Goal: Information Seeking & Learning: Learn about a topic

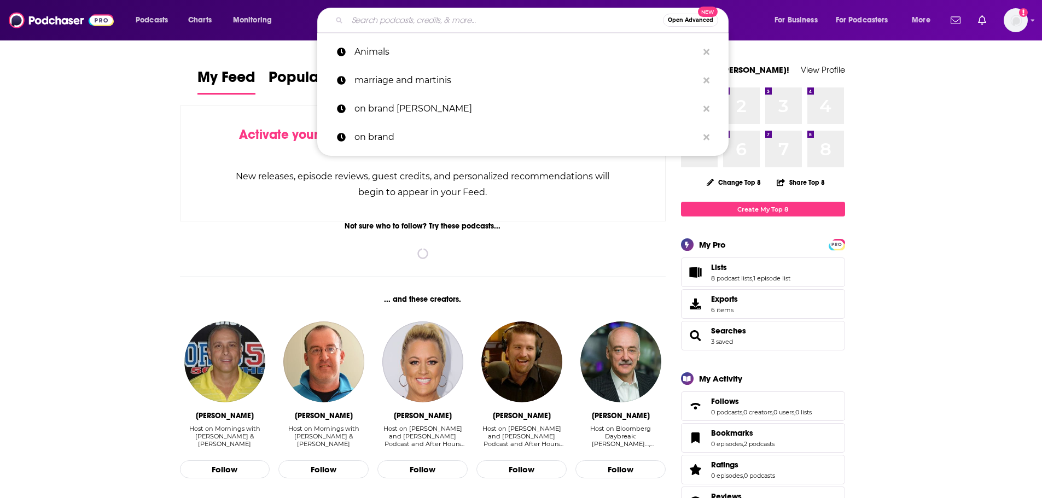
click at [413, 20] on input "Search podcasts, credits, & more..." at bounding box center [504, 19] width 315 height 17
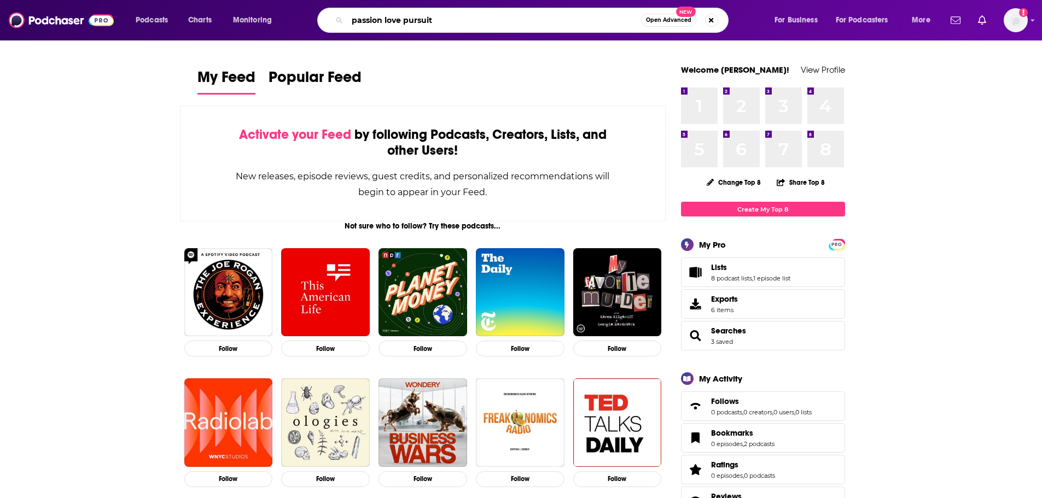
type input "passion love pursuit"
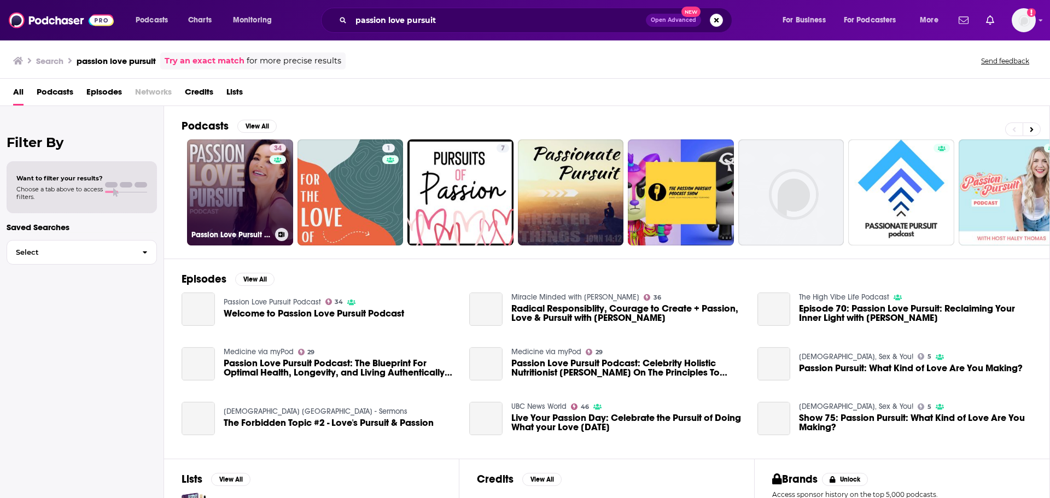
click at [213, 190] on link "34 Passion Love Pursuit Podcast" at bounding box center [240, 192] width 106 height 106
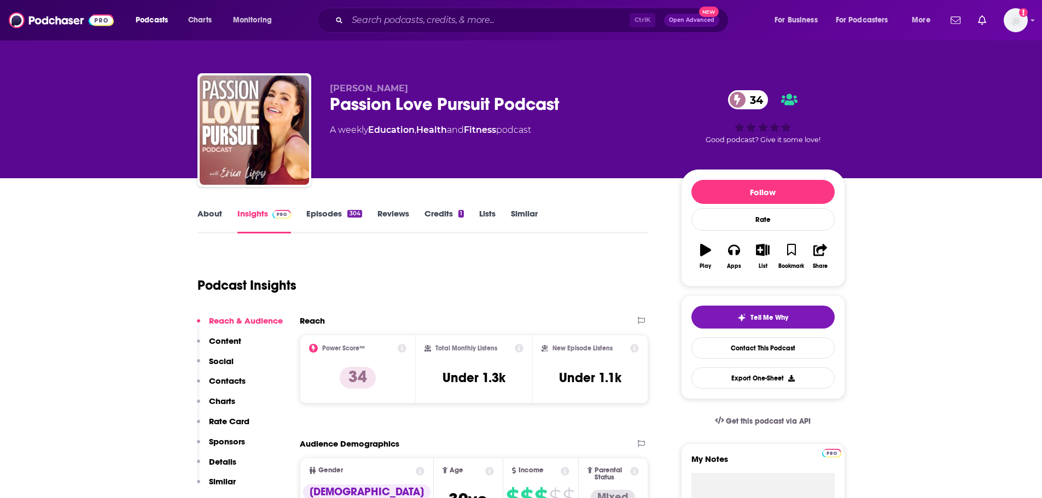
click at [205, 212] on link "About" at bounding box center [209, 220] width 25 height 25
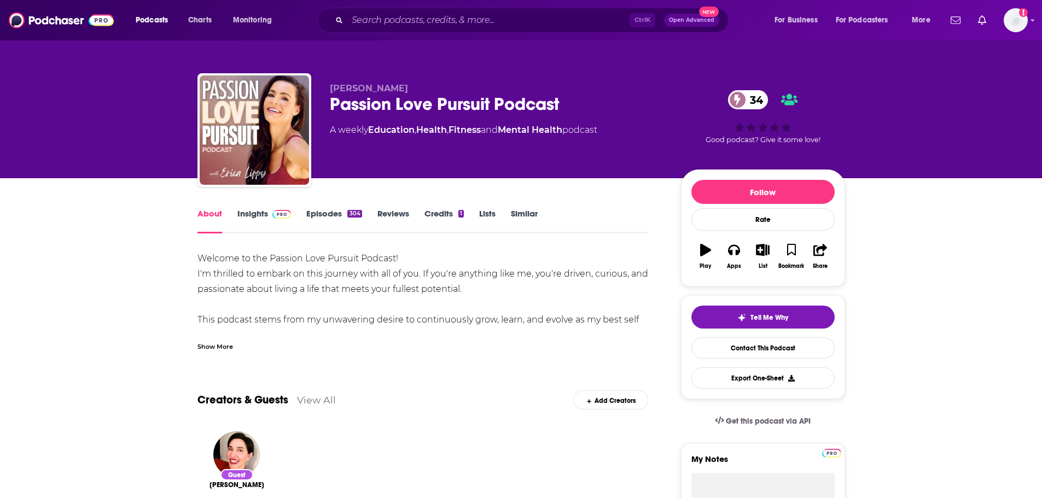
click at [254, 212] on link "Insights" at bounding box center [264, 220] width 54 height 25
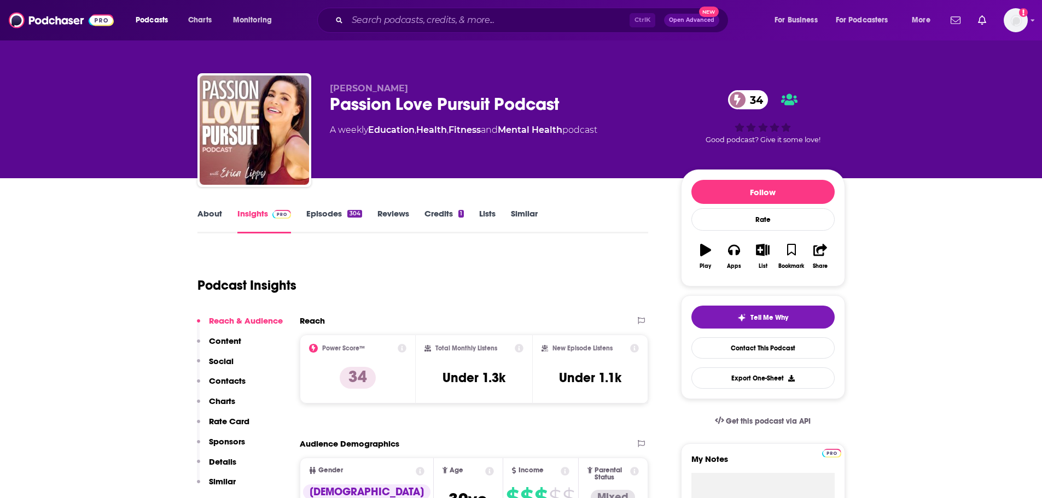
click at [330, 209] on link "Episodes 304" at bounding box center [333, 220] width 55 height 25
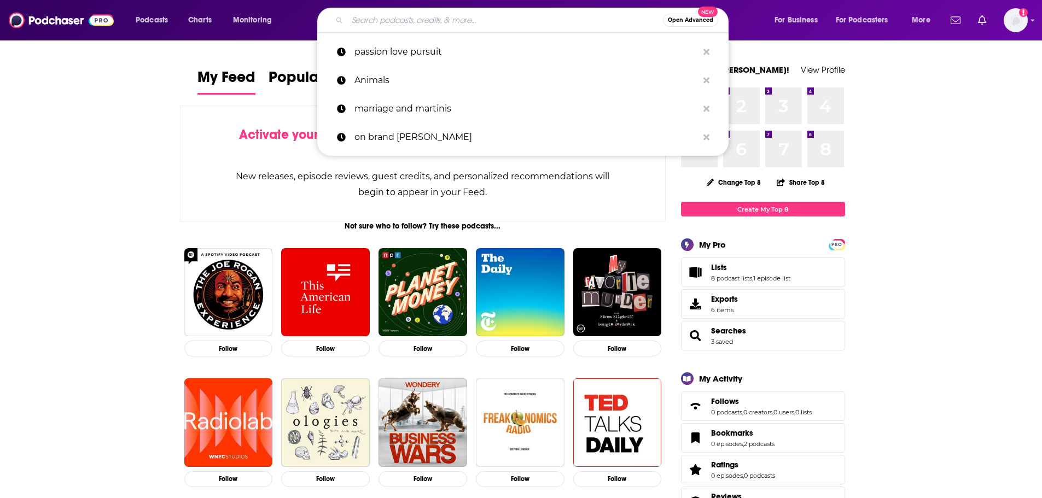
click at [578, 15] on input "Search podcasts, credits, & more..." at bounding box center [504, 19] width 315 height 17
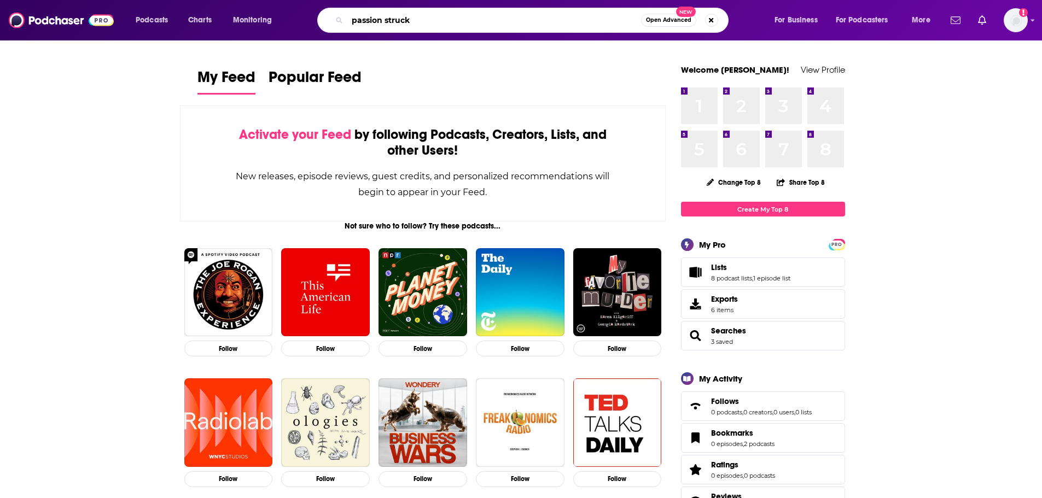
type input "passion struck"
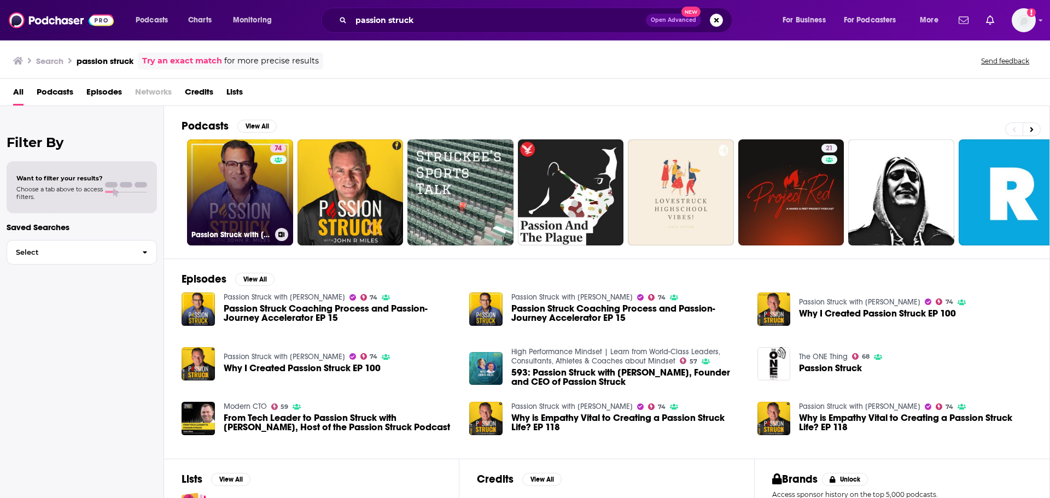
click at [244, 185] on link "74 Passion Struck with [PERSON_NAME]" at bounding box center [240, 192] width 106 height 106
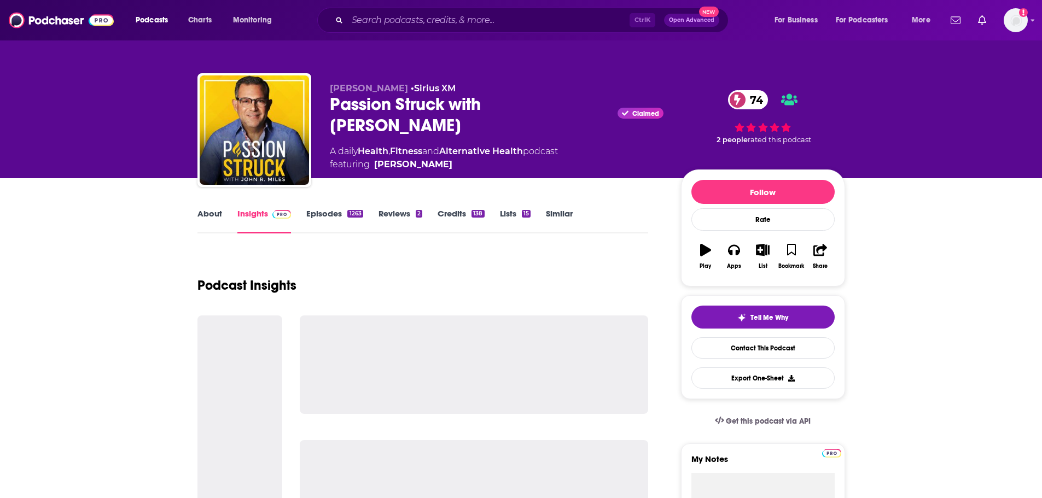
click at [204, 213] on link "About" at bounding box center [209, 220] width 25 height 25
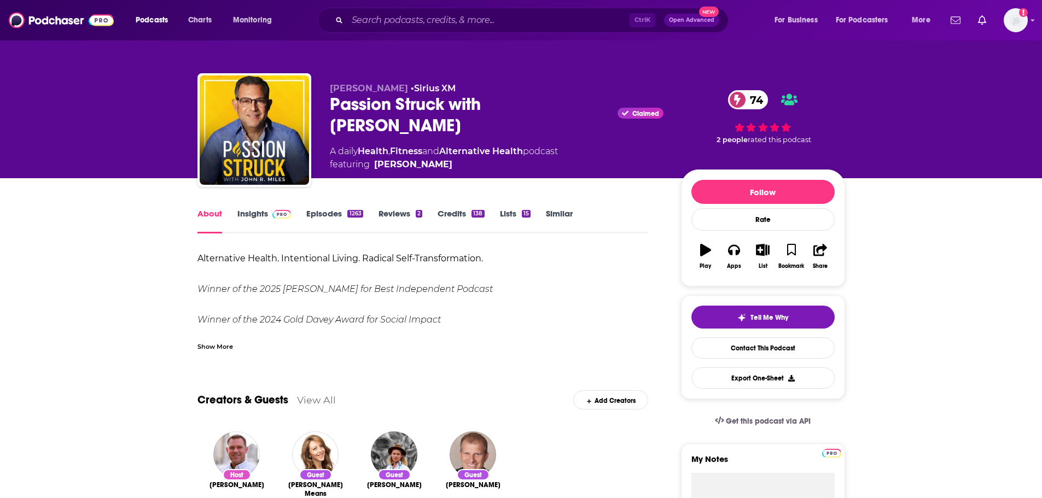
click at [314, 215] on link "Episodes 1263" at bounding box center [334, 220] width 56 height 25
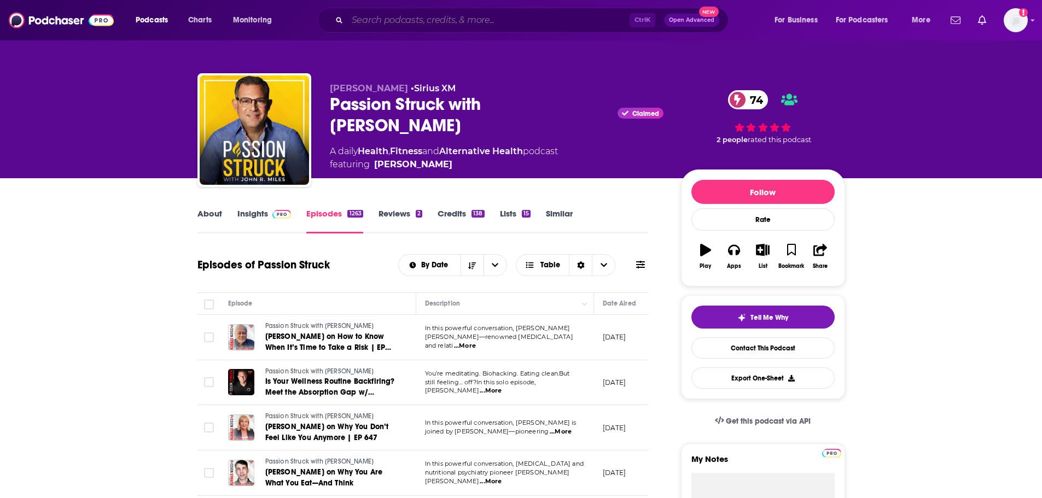
click at [523, 15] on input "Search podcasts, credits, & more..." at bounding box center [488, 19] width 282 height 17
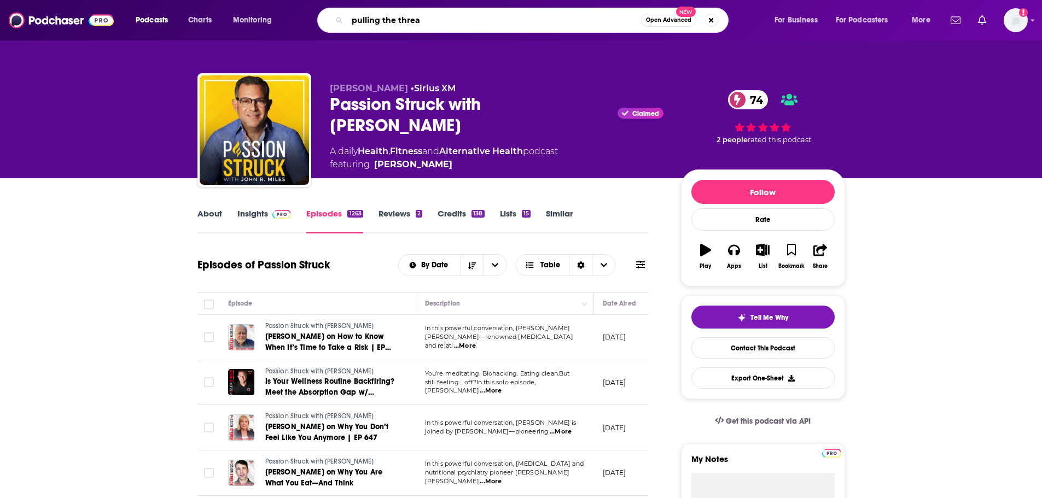
type input "pulling the thread"
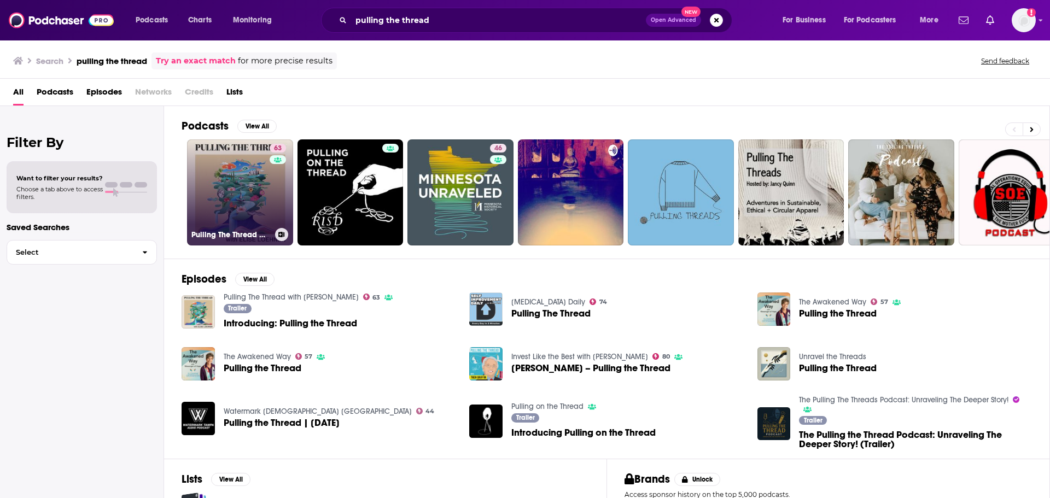
click at [240, 156] on link "63 Pulling The Thread with [PERSON_NAME]" at bounding box center [240, 192] width 106 height 106
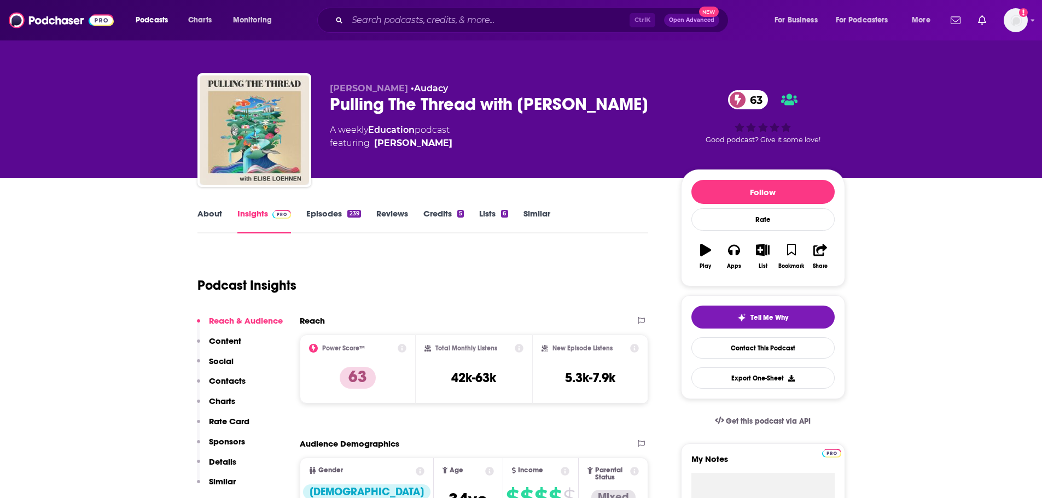
click at [204, 213] on link "About" at bounding box center [209, 220] width 25 height 25
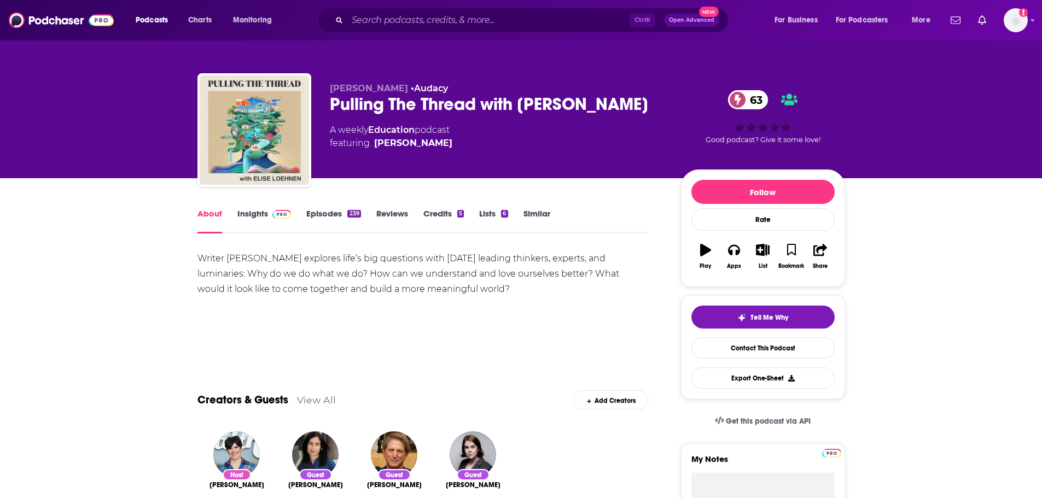
click at [326, 217] on link "Episodes 239" at bounding box center [333, 220] width 54 height 25
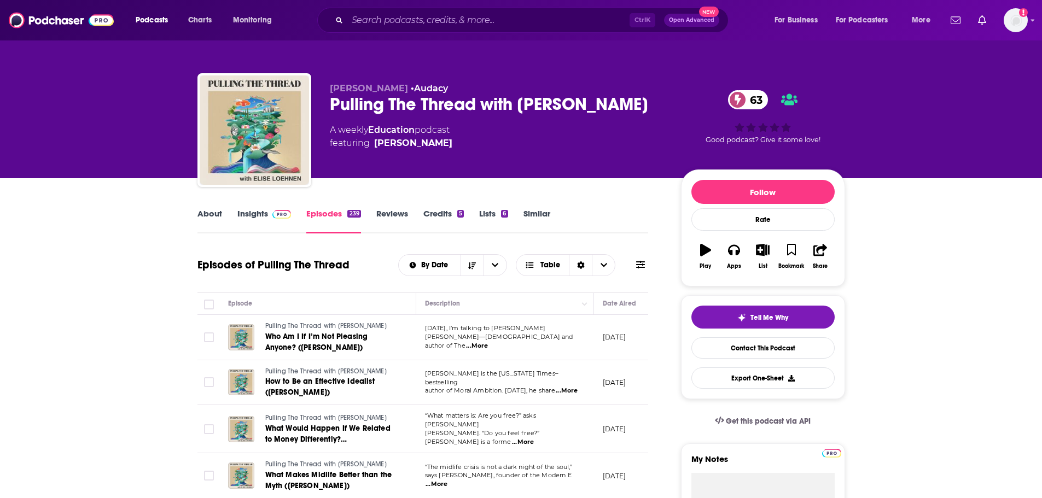
click at [252, 214] on link "Insights" at bounding box center [264, 220] width 54 height 25
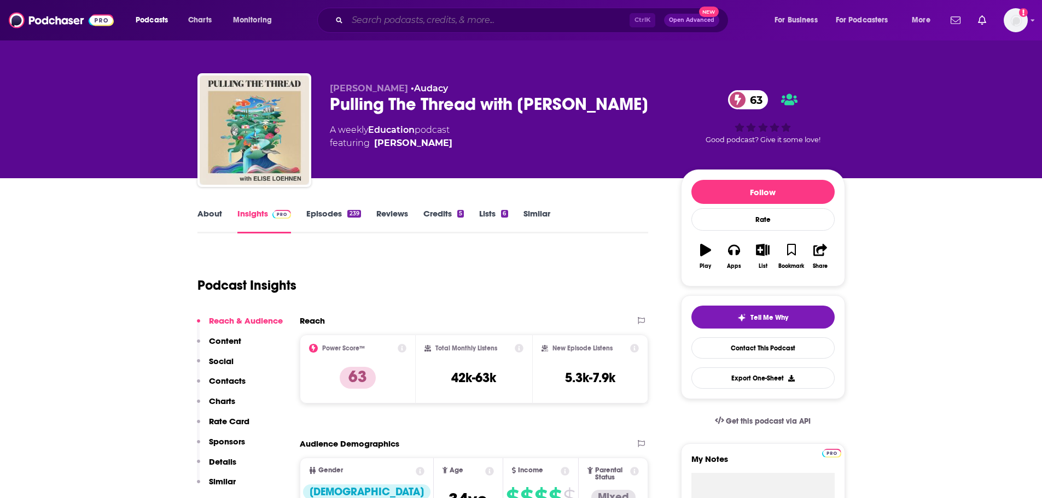
click at [531, 23] on input "Search podcasts, credits, & more..." at bounding box center [488, 19] width 282 height 17
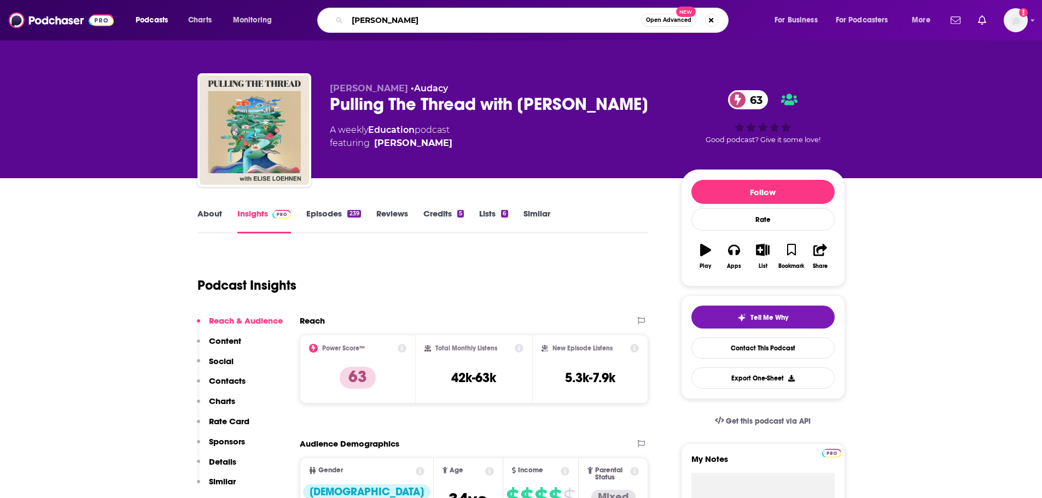
type input "[PERSON_NAME]"
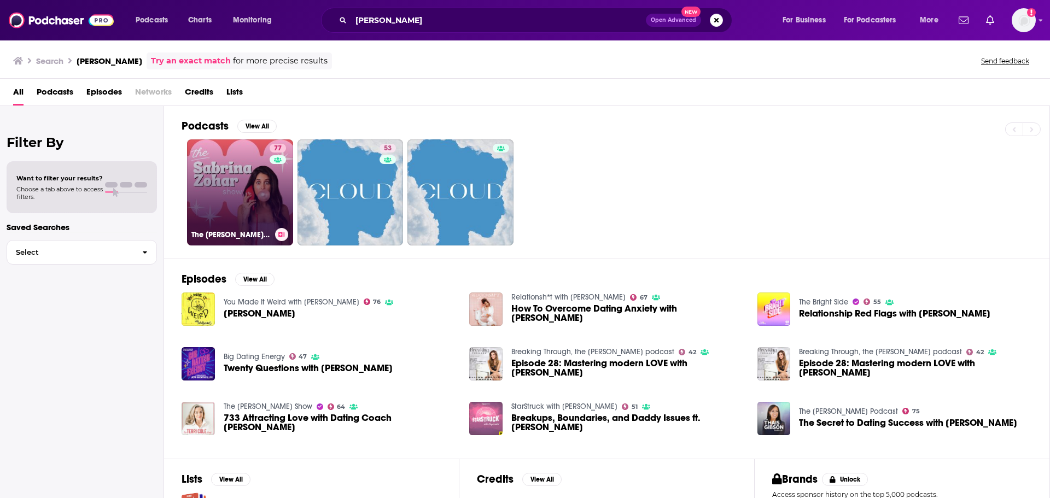
click at [251, 167] on link "77 The [PERSON_NAME] Show" at bounding box center [240, 192] width 106 height 106
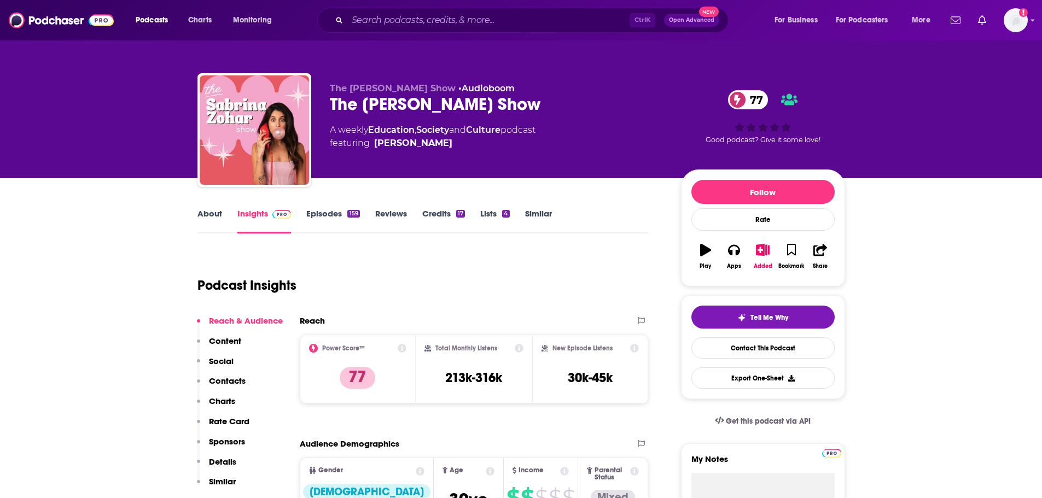
click at [311, 215] on link "Episodes 159" at bounding box center [332, 220] width 53 height 25
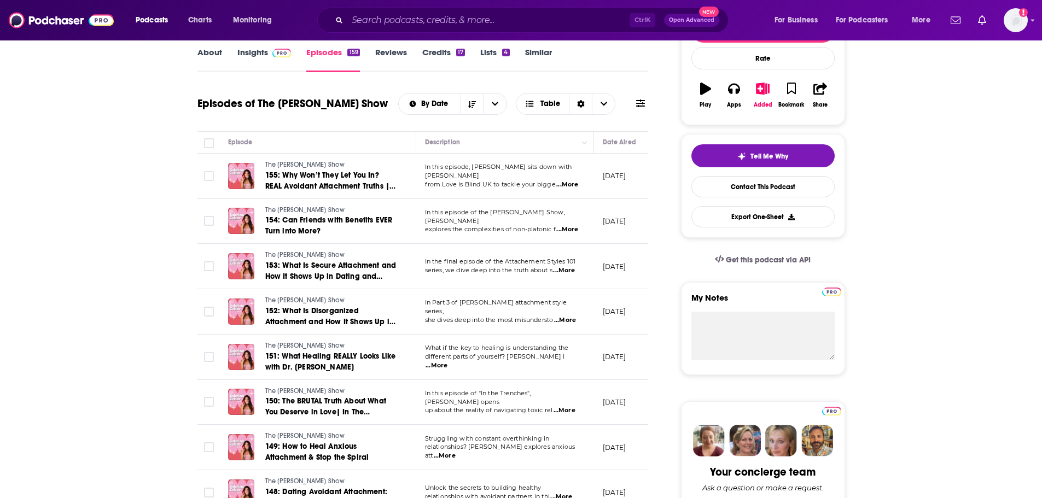
scroll to position [164, 0]
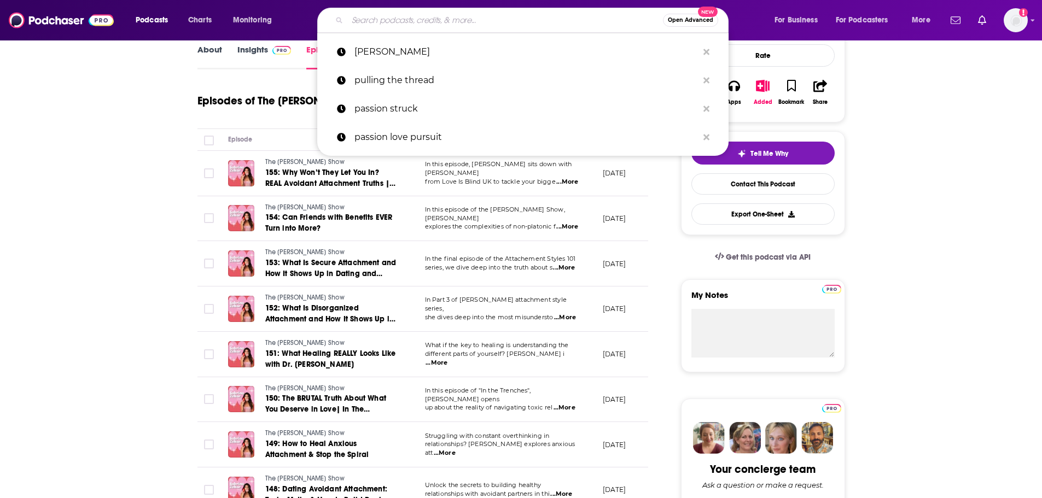
click at [527, 14] on input "Search podcasts, credits, & more..." at bounding box center [504, 19] width 315 height 17
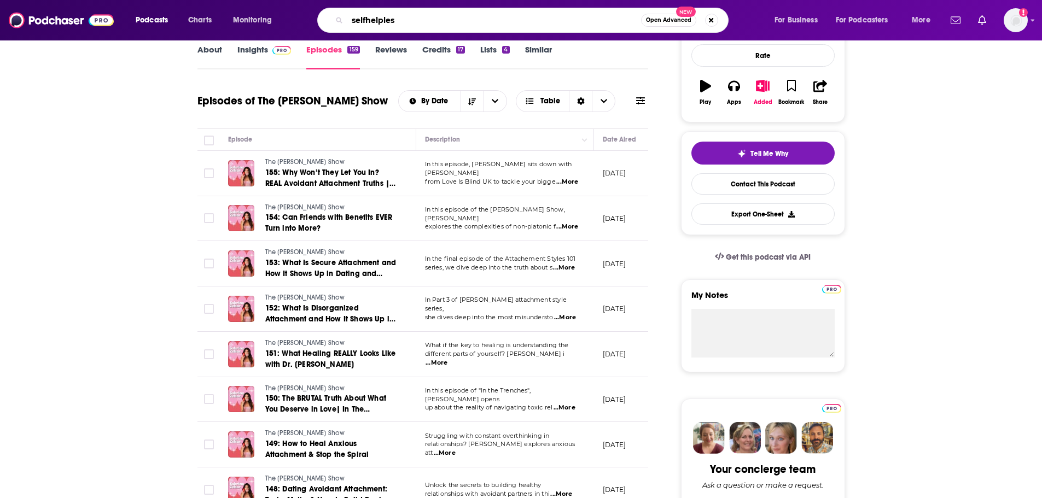
type input "selfhelpless"
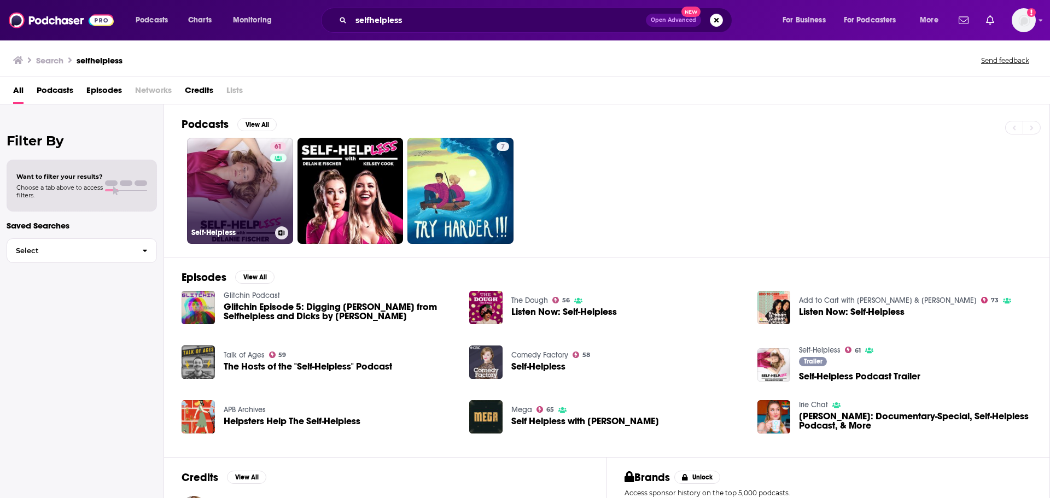
click at [232, 174] on link "61 Self-Helpless" at bounding box center [240, 191] width 106 height 106
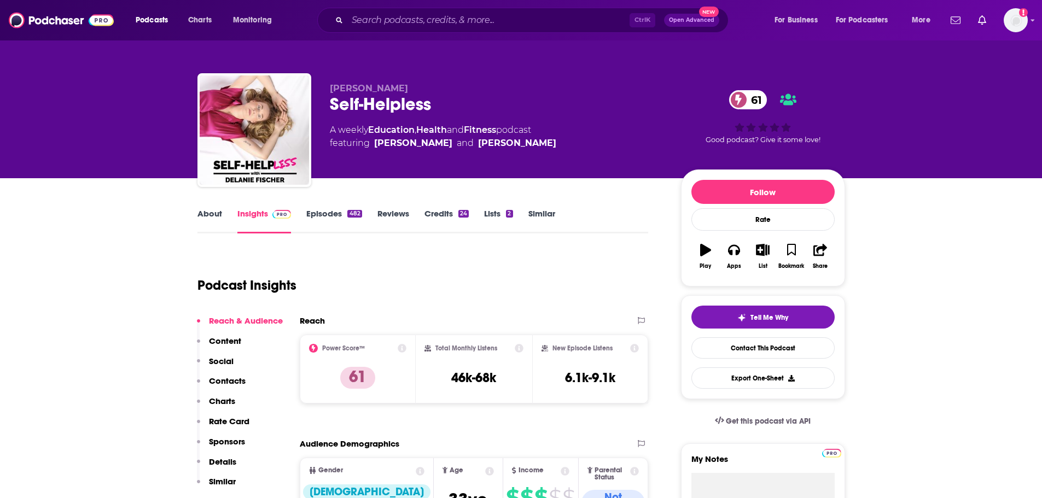
click at [209, 207] on div "About Insights Episodes 482 Reviews Credits 24 Lists 2 Similar" at bounding box center [422, 220] width 451 height 27
click at [206, 210] on link "About" at bounding box center [209, 220] width 25 height 25
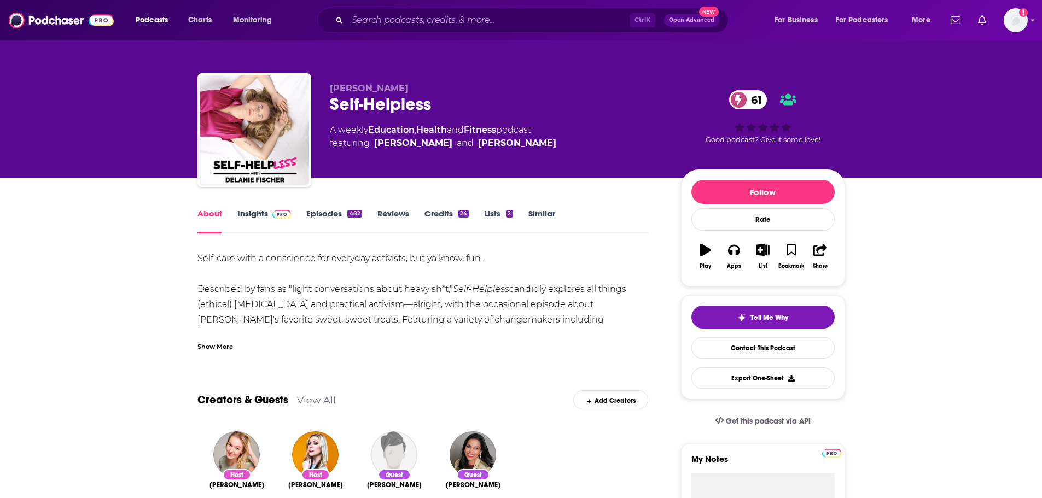
click at [327, 214] on link "Episodes 482" at bounding box center [333, 220] width 55 height 25
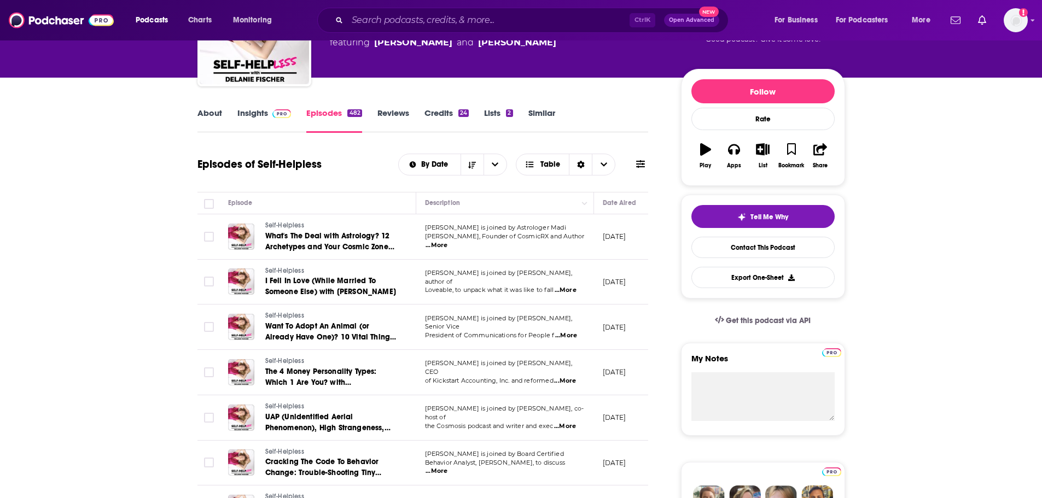
scroll to position [55, 0]
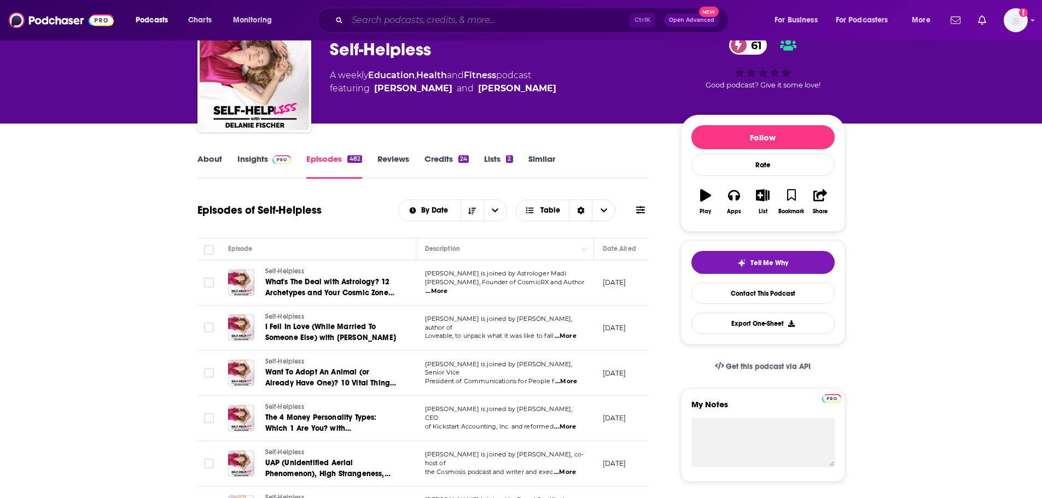
click at [478, 24] on input "Search podcasts, credits, & more..." at bounding box center [488, 19] width 282 height 17
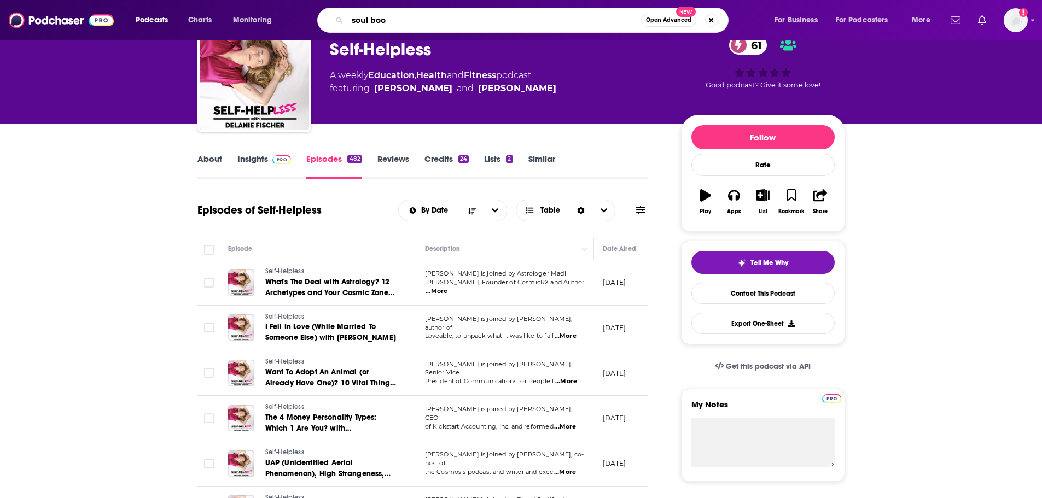
type input "soul boom"
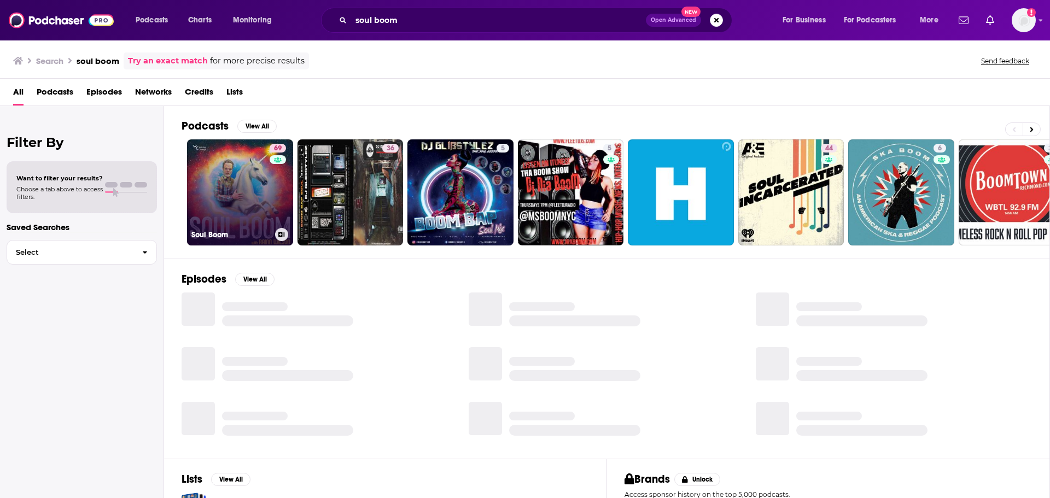
click at [223, 165] on link "69 Soul Boom" at bounding box center [240, 192] width 106 height 106
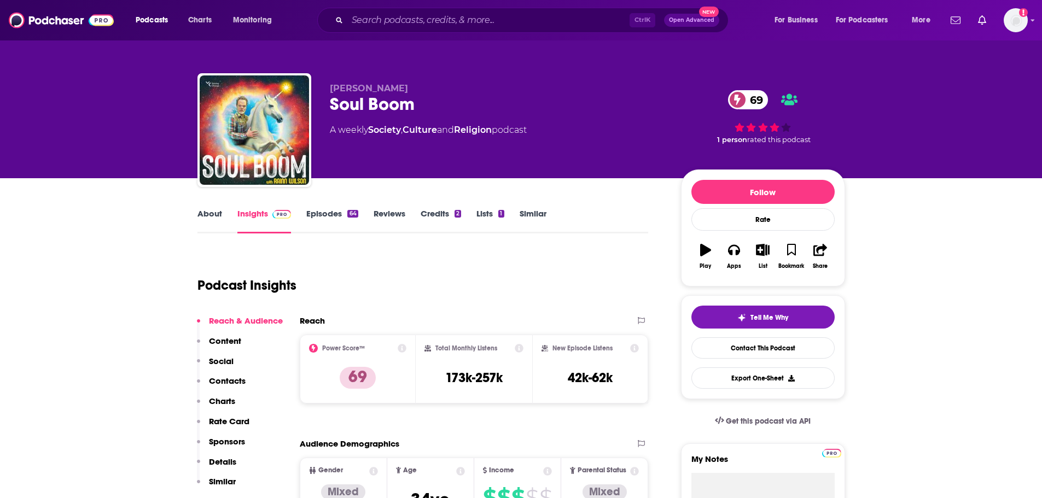
click at [317, 217] on link "Episodes 64" at bounding box center [331, 220] width 51 height 25
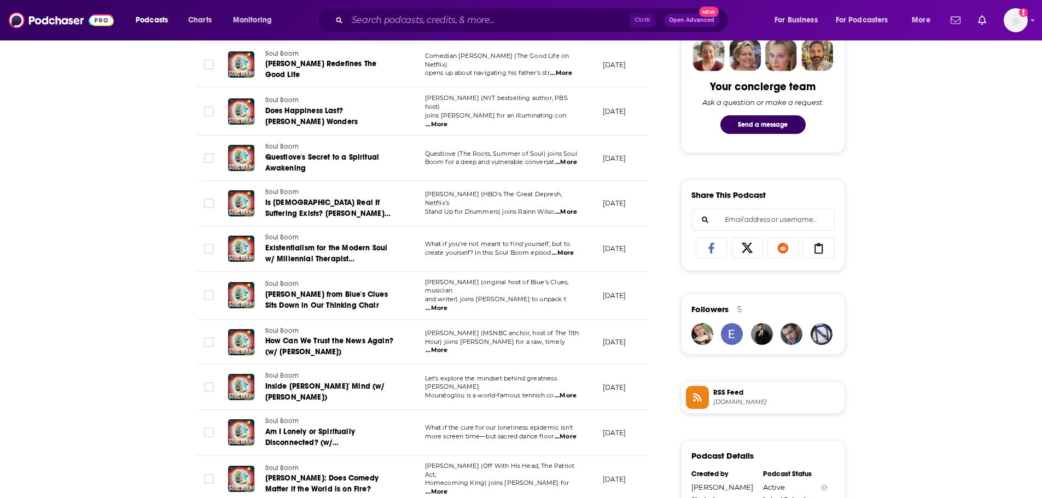
scroll to position [219, 0]
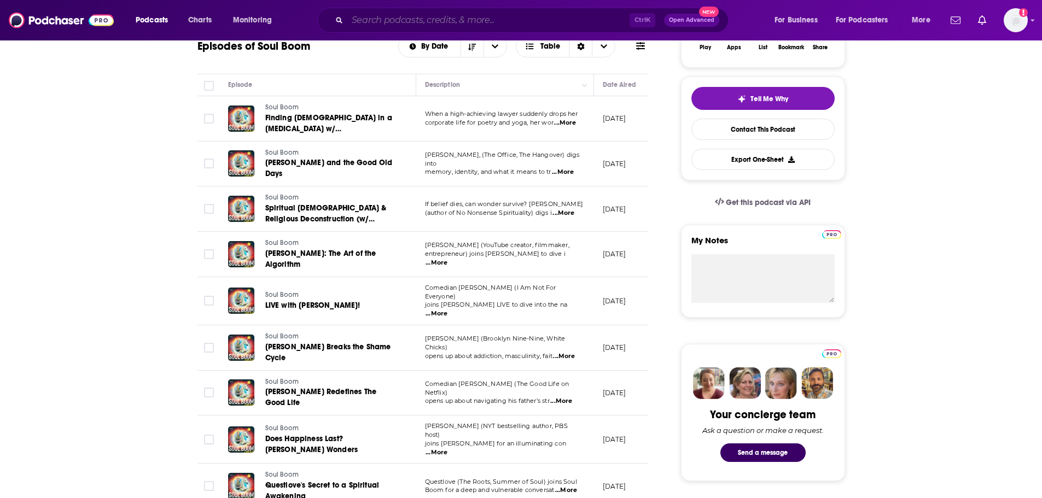
click at [538, 15] on input "Search podcasts, credits, & more..." at bounding box center [488, 19] width 282 height 17
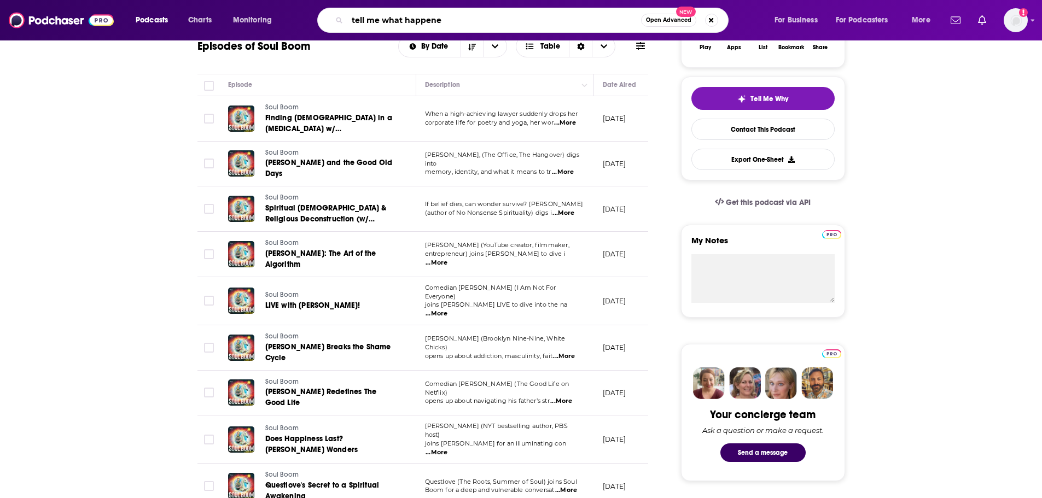
type input "tell me what happened"
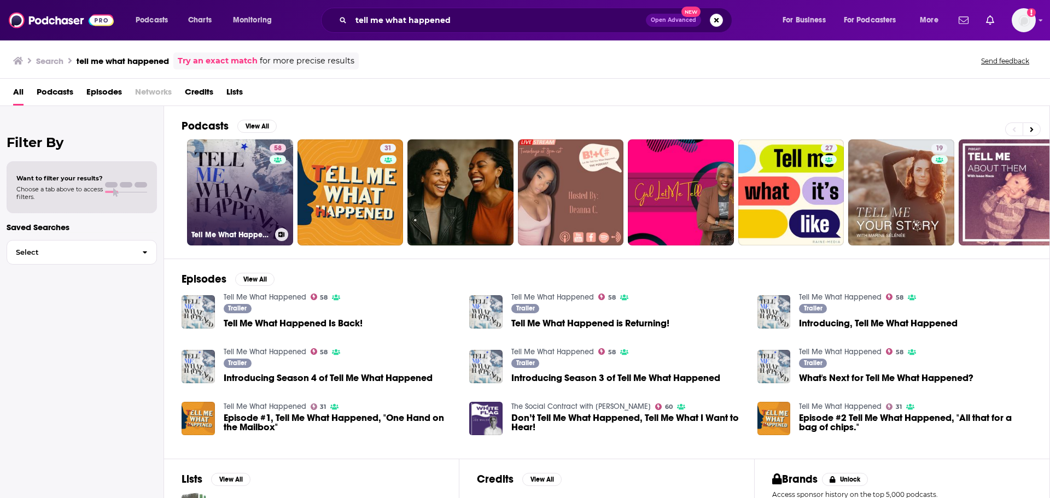
click at [236, 172] on link "58 Tell Me What Happened" at bounding box center [240, 192] width 106 height 106
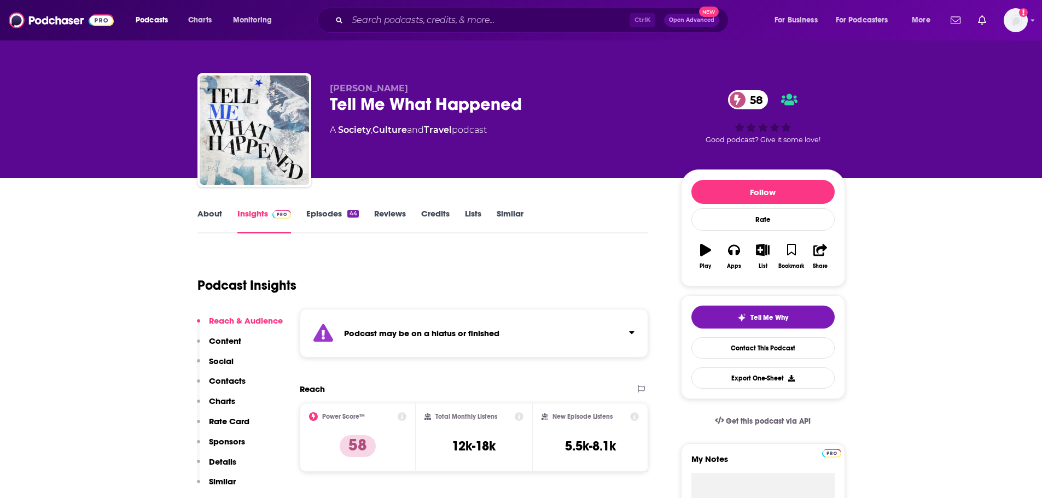
click at [219, 209] on link "About" at bounding box center [209, 220] width 25 height 25
click at [336, 212] on link "Episodes 44" at bounding box center [332, 220] width 52 height 25
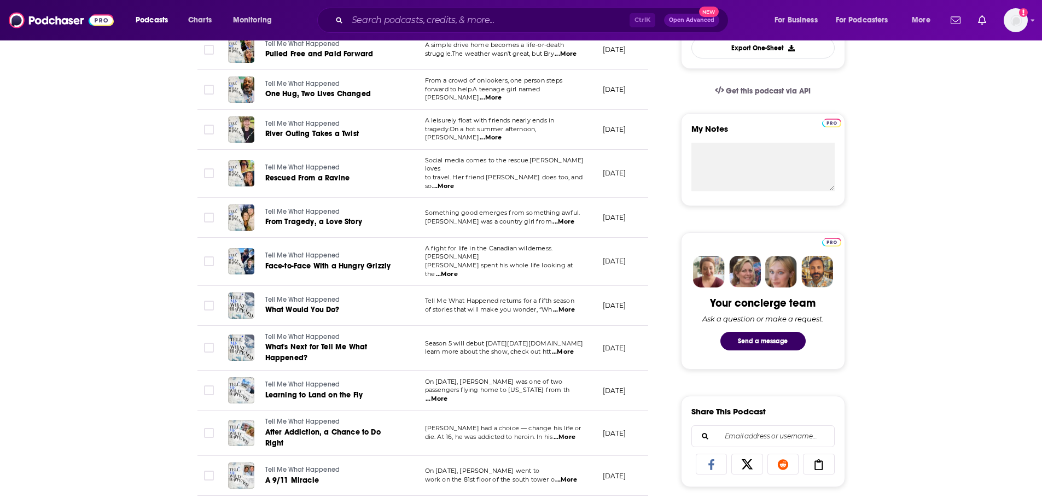
scroll to position [164, 0]
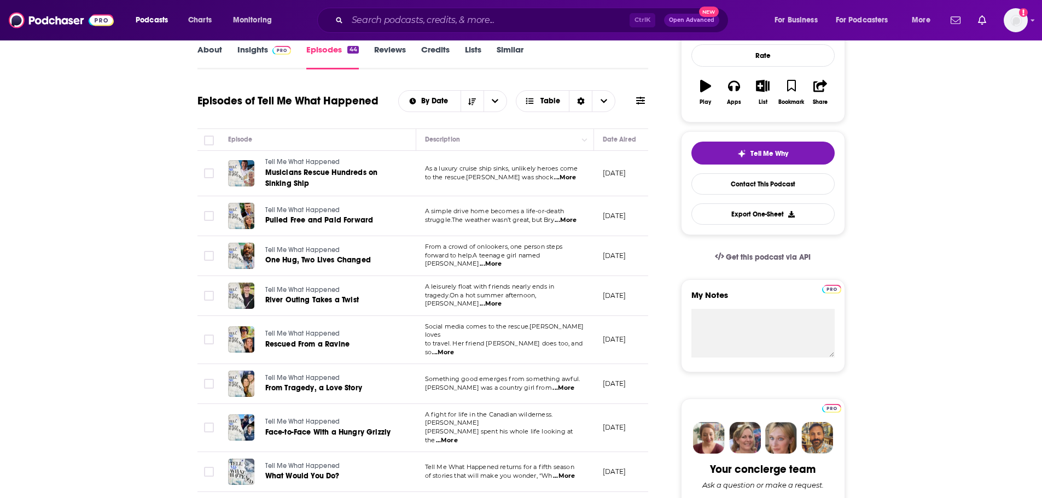
click at [261, 48] on link "Insights" at bounding box center [264, 56] width 54 height 25
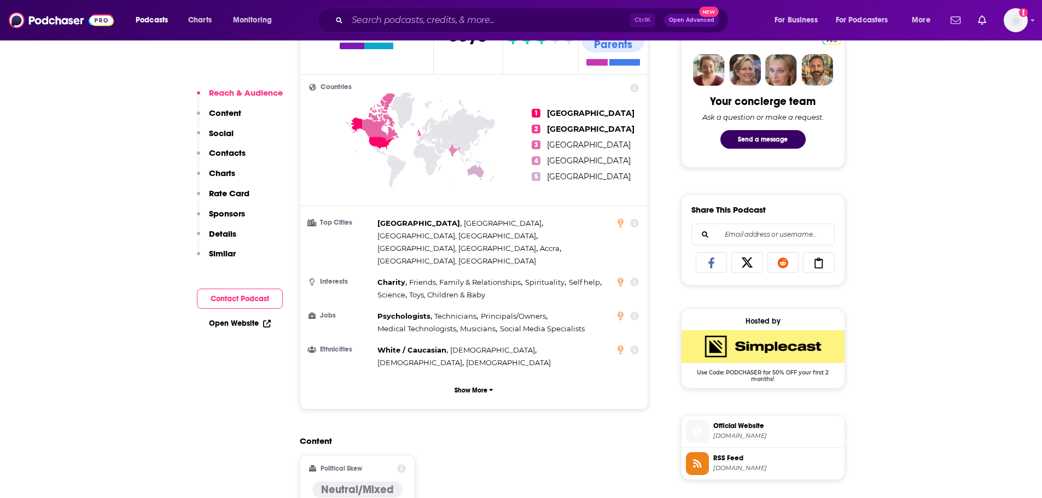
scroll to position [601, 0]
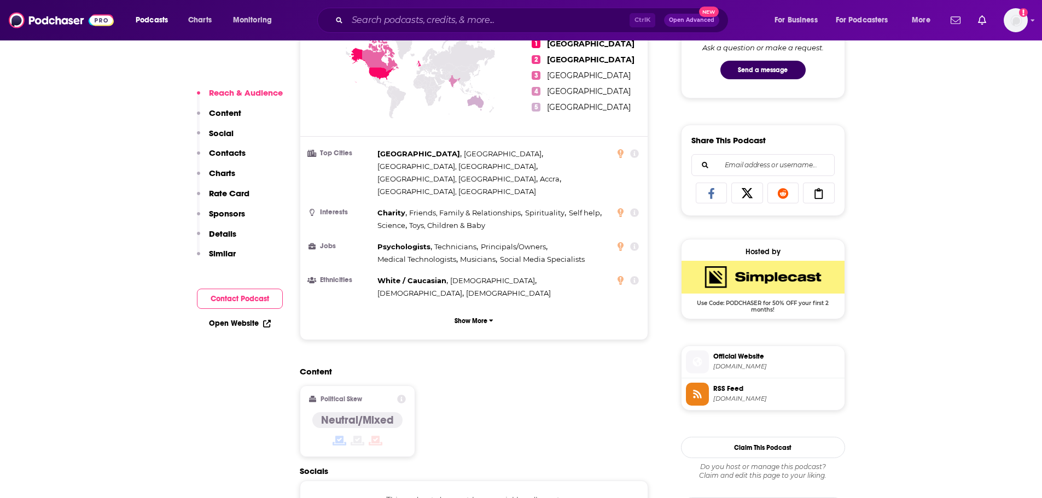
click at [742, 361] on span "Official Website" at bounding box center [776, 357] width 127 height 10
click at [564, 17] on input "Search podcasts, credits, & more..." at bounding box center [488, 19] width 282 height 17
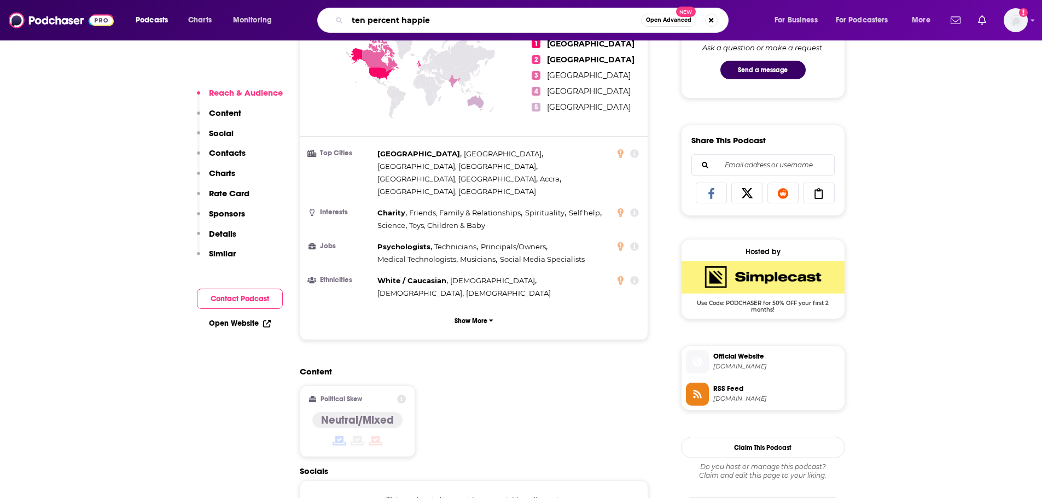
type input "ten percent happier"
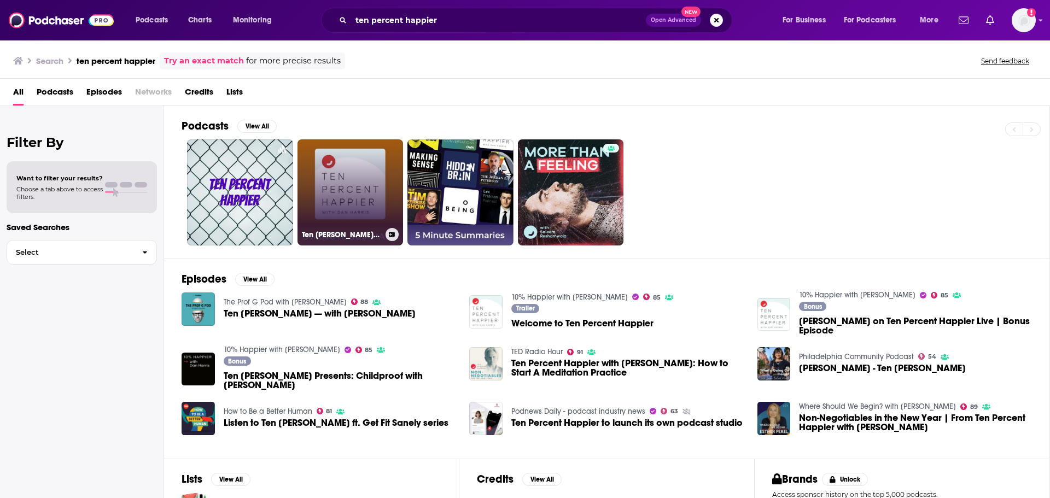
click at [379, 174] on link "Ten [PERSON_NAME] with [PERSON_NAME] | 5 minute podcast summaries" at bounding box center [350, 192] width 106 height 106
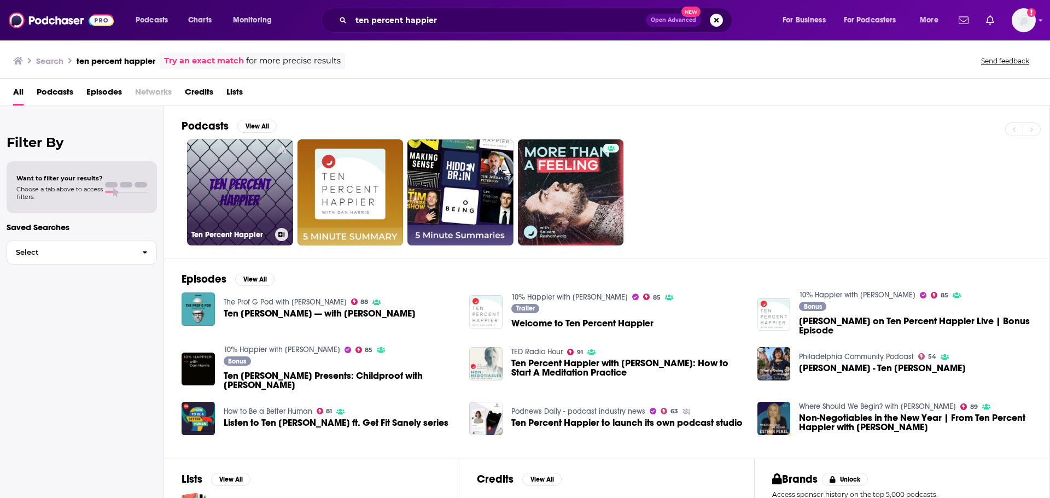
click at [200, 163] on link "Ten Percent Happier" at bounding box center [240, 192] width 106 height 106
